Goal: Information Seeking & Learning: Find contact information

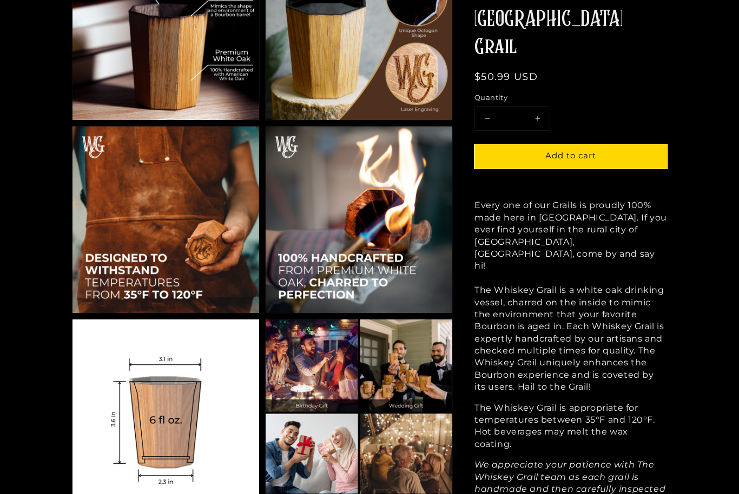
scroll to position [725, 0]
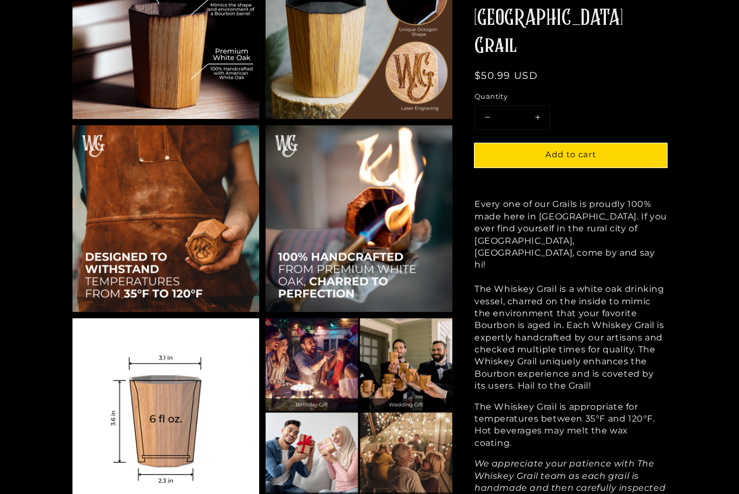
click at [429, 385] on img at bounding box center [359, 412] width 187 height 187
click at [430, 386] on img at bounding box center [359, 412] width 187 height 187
click at [428, 411] on img at bounding box center [359, 412] width 187 height 187
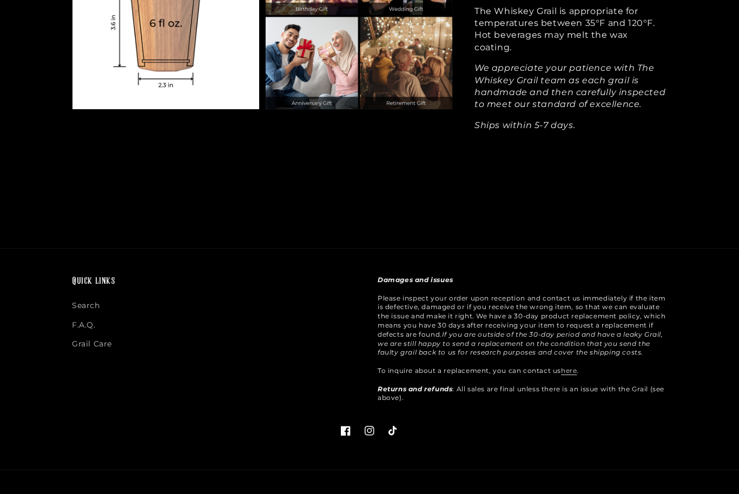
scroll to position [1121, 0]
click at [94, 326] on link "F.A.Q." at bounding box center [84, 325] width 24 height 19
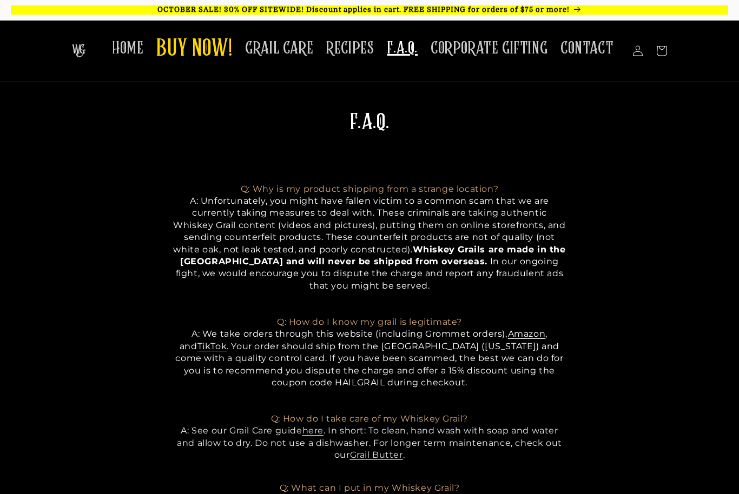
click at [592, 50] on span "CONTACT" at bounding box center [586, 48] width 53 height 21
click at [288, 17] on link "OCTOBER SALE! 30% OFF SITEWIDE! Discount applies in cart. FREE SHIPPING for ord…" at bounding box center [369, 10] width 739 height 20
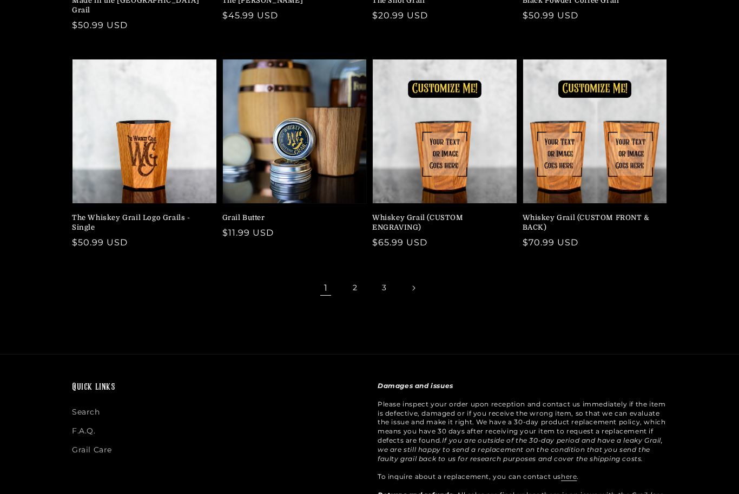
scroll to position [287, 0]
click at [357, 276] on link "2" at bounding box center [355, 288] width 24 height 24
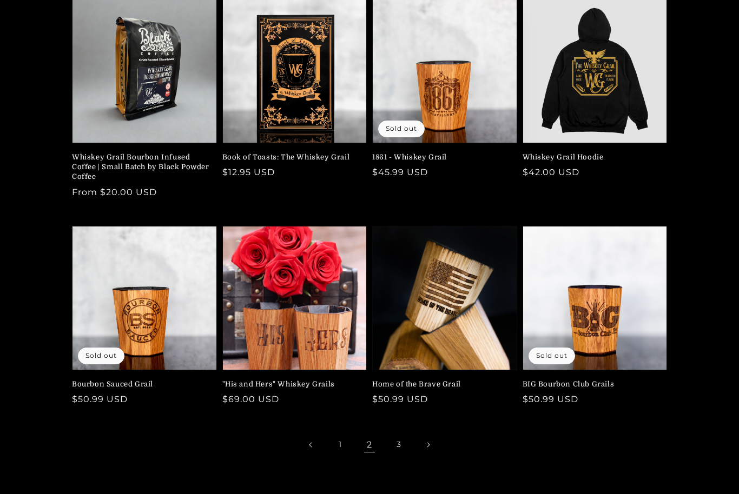
scroll to position [130, 0]
click at [399, 447] on link "3" at bounding box center [399, 445] width 24 height 24
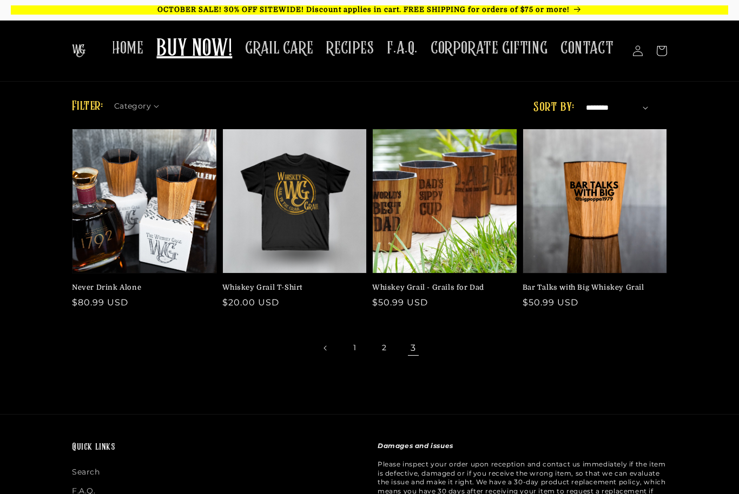
click at [134, 45] on span "HOME" at bounding box center [127, 48] width 31 height 21
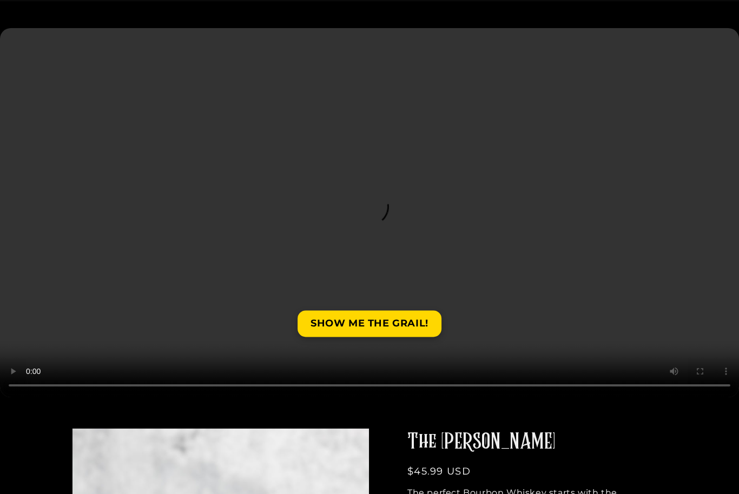
scroll to position [95, 0]
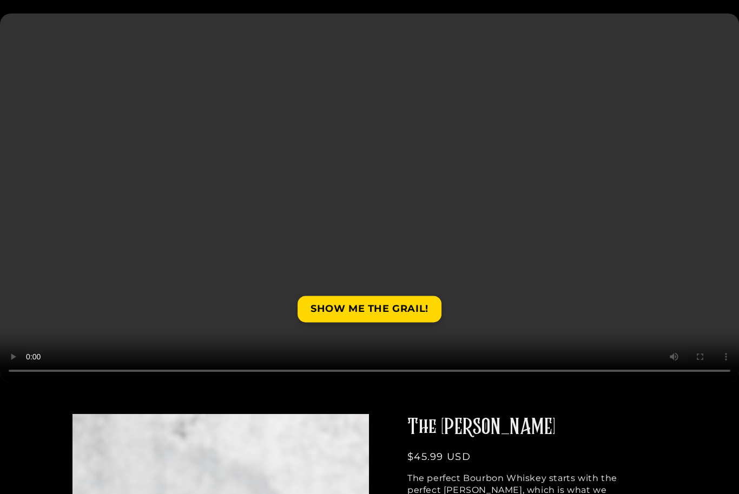
click at [568, 369] on video at bounding box center [369, 198] width 739 height 369
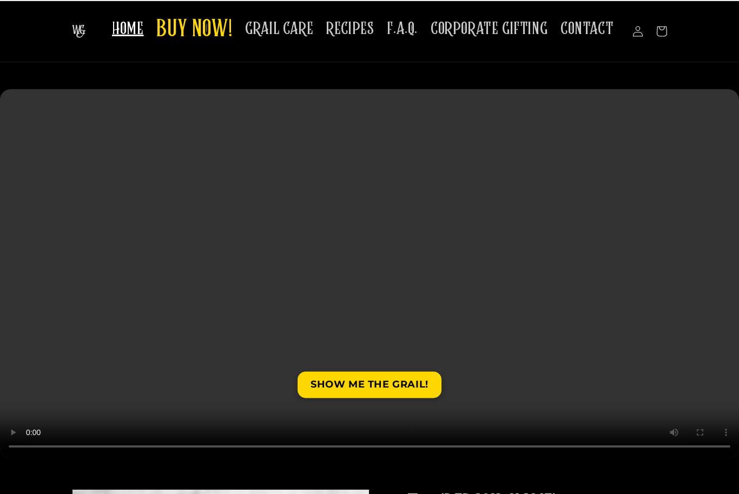
scroll to position [0, 0]
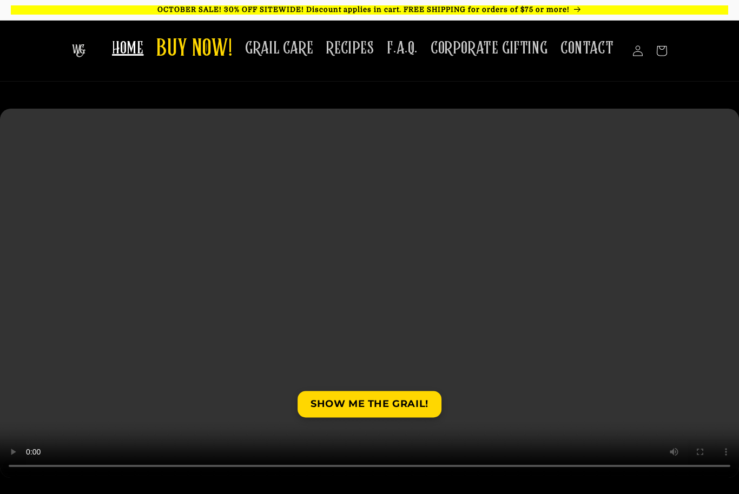
click at [138, 37] on link "HOME" at bounding box center [127, 48] width 44 height 34
click at [590, 48] on span "CONTACT" at bounding box center [586, 48] width 53 height 21
